Goal: Transaction & Acquisition: Purchase product/service

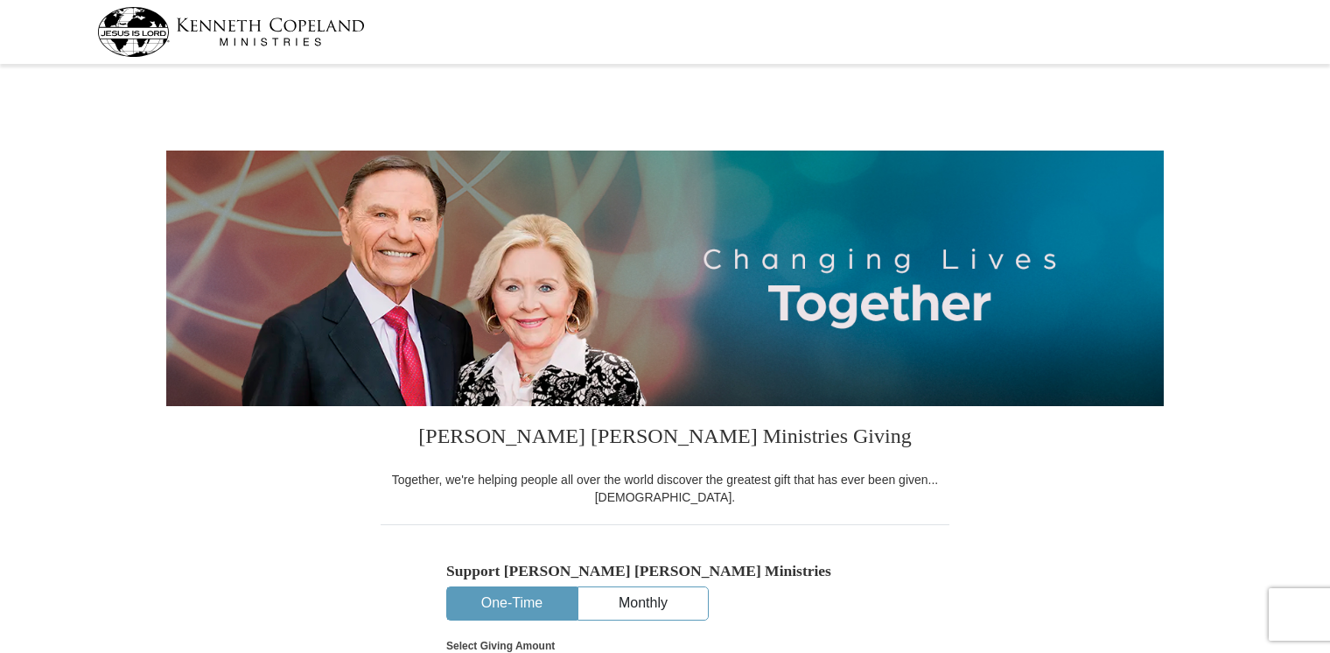
select select "AZ"
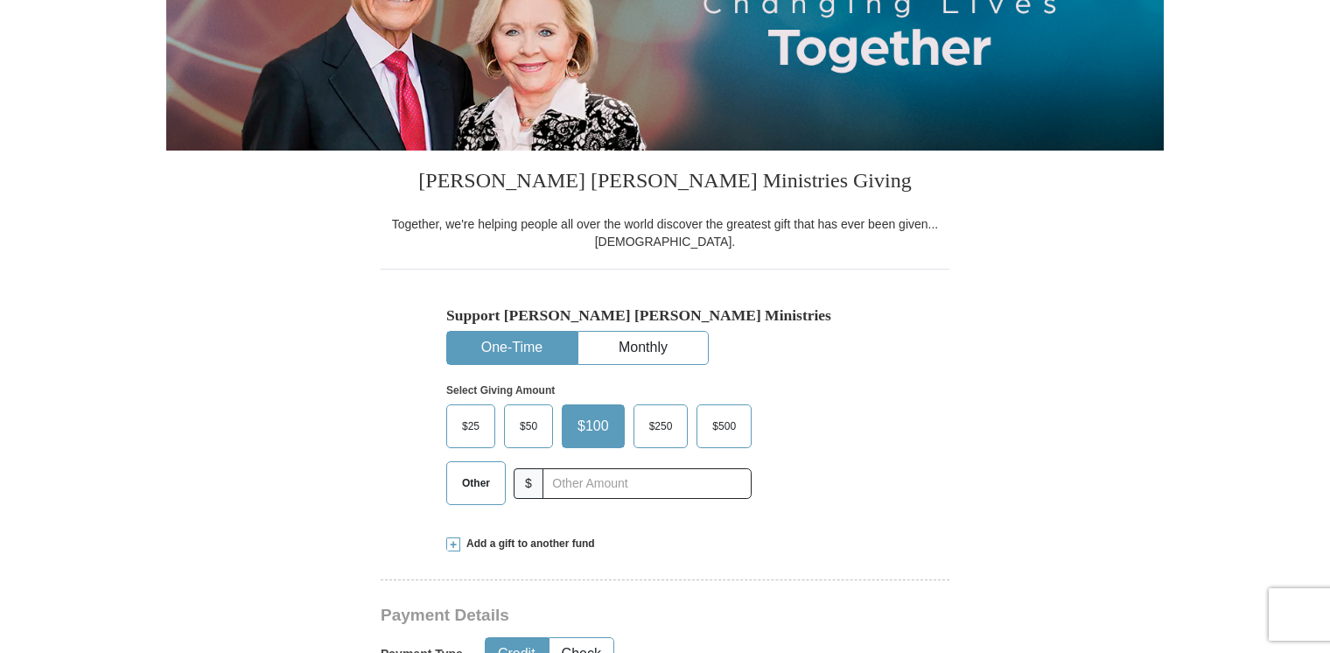
scroll to position [262, 0]
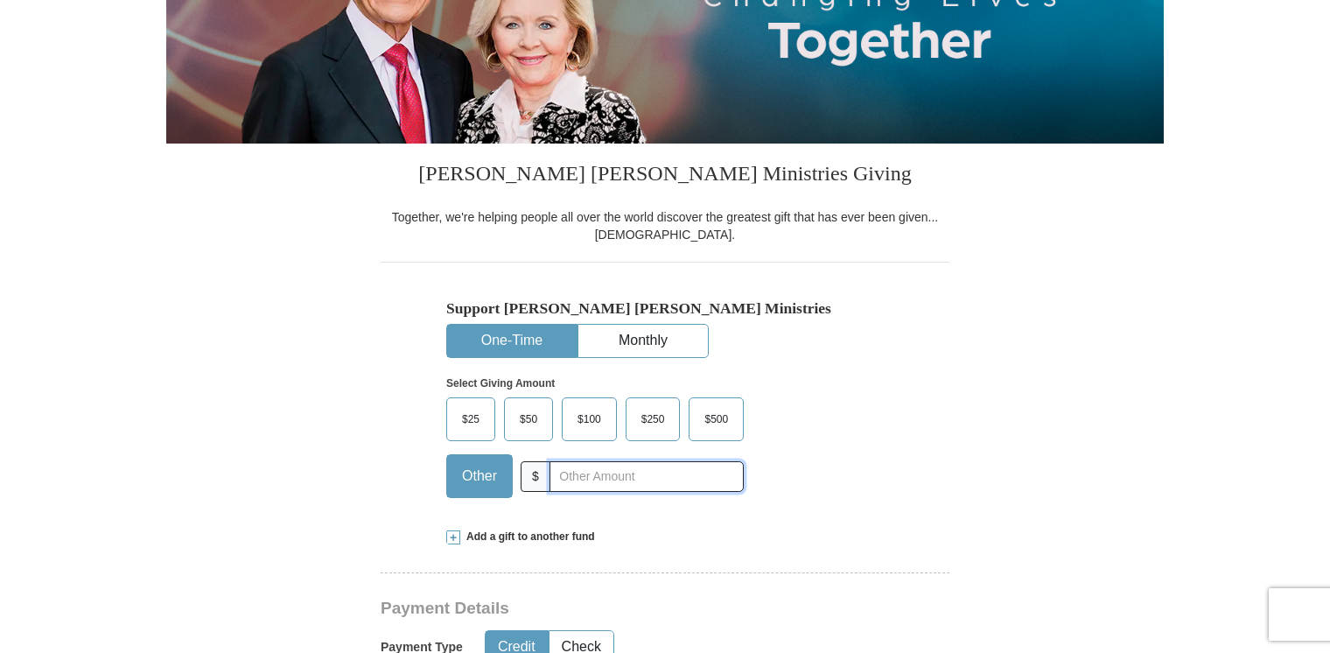
click at [571, 478] on input "text" at bounding box center [646, 476] width 194 height 31
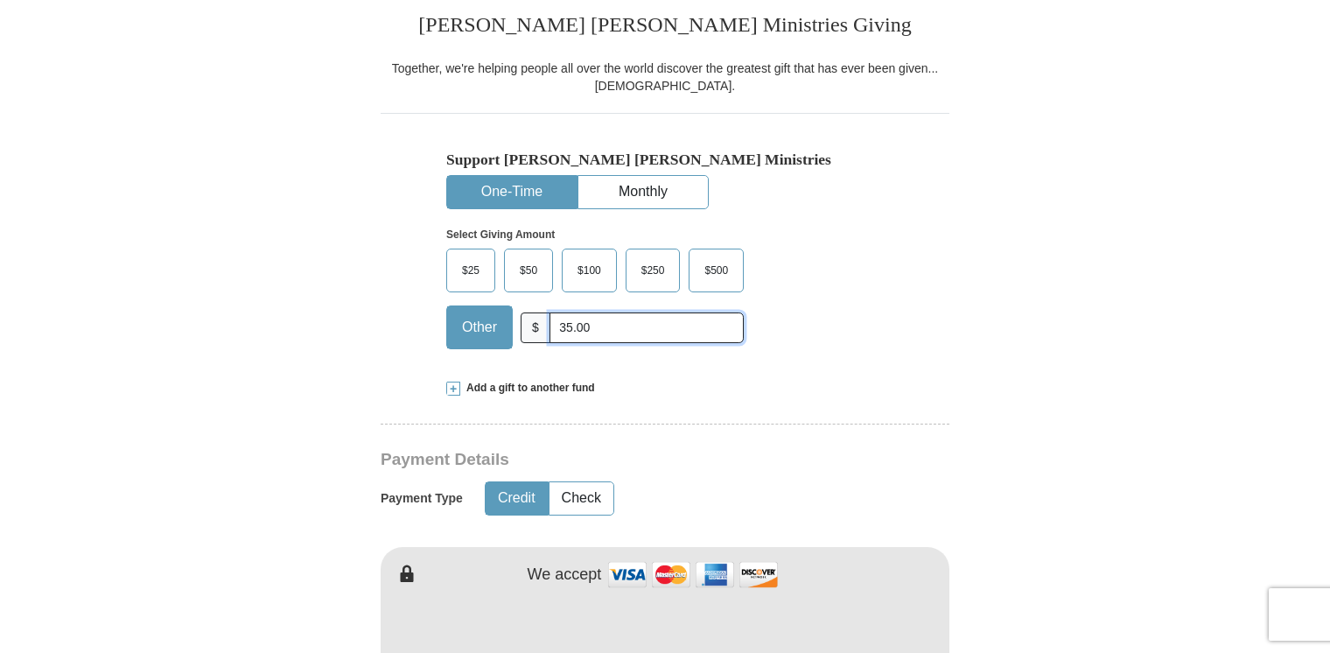
scroll to position [525, 0]
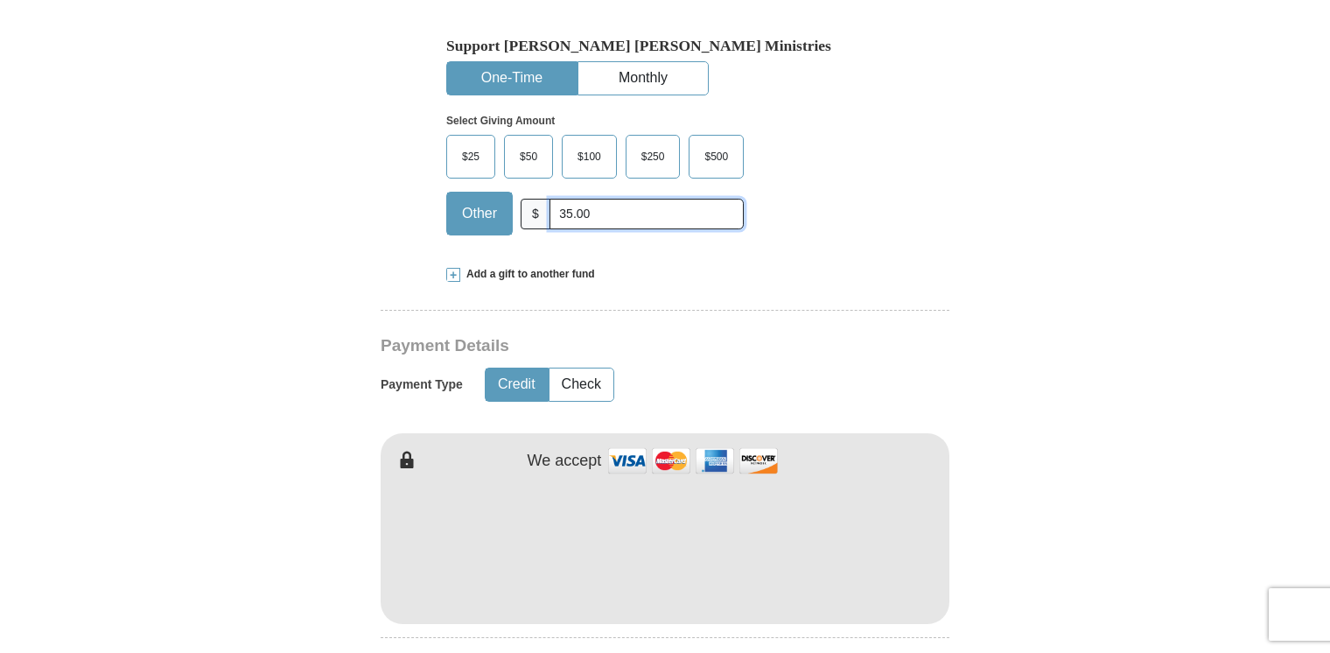
type input "35.00"
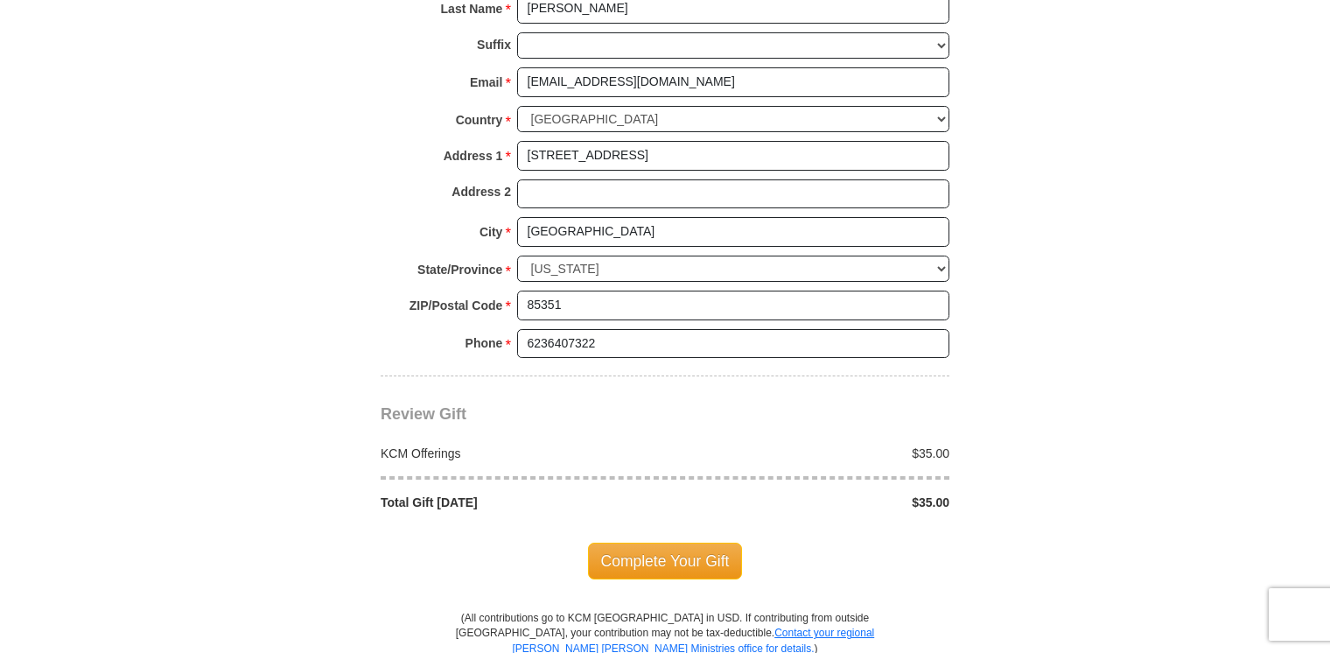
scroll to position [1312, 0]
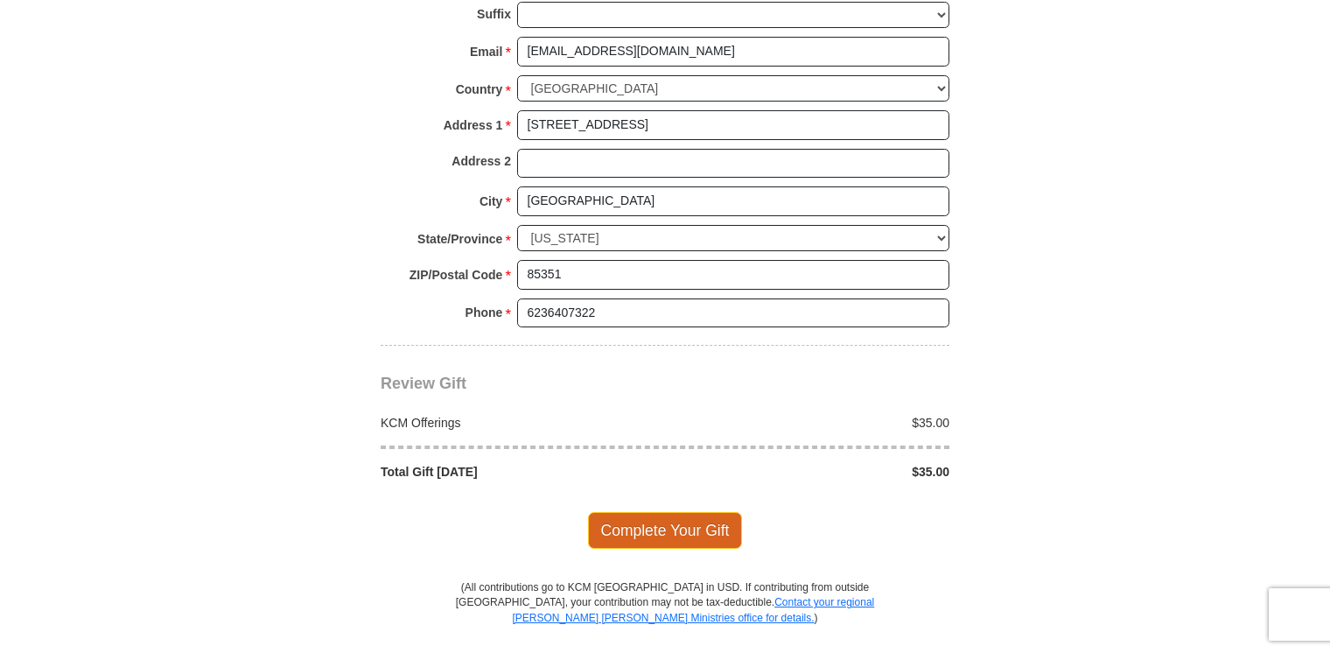
click at [651, 518] on span "Complete Your Gift" at bounding box center [665, 530] width 155 height 37
